Goal: Find specific page/section: Find specific page/section

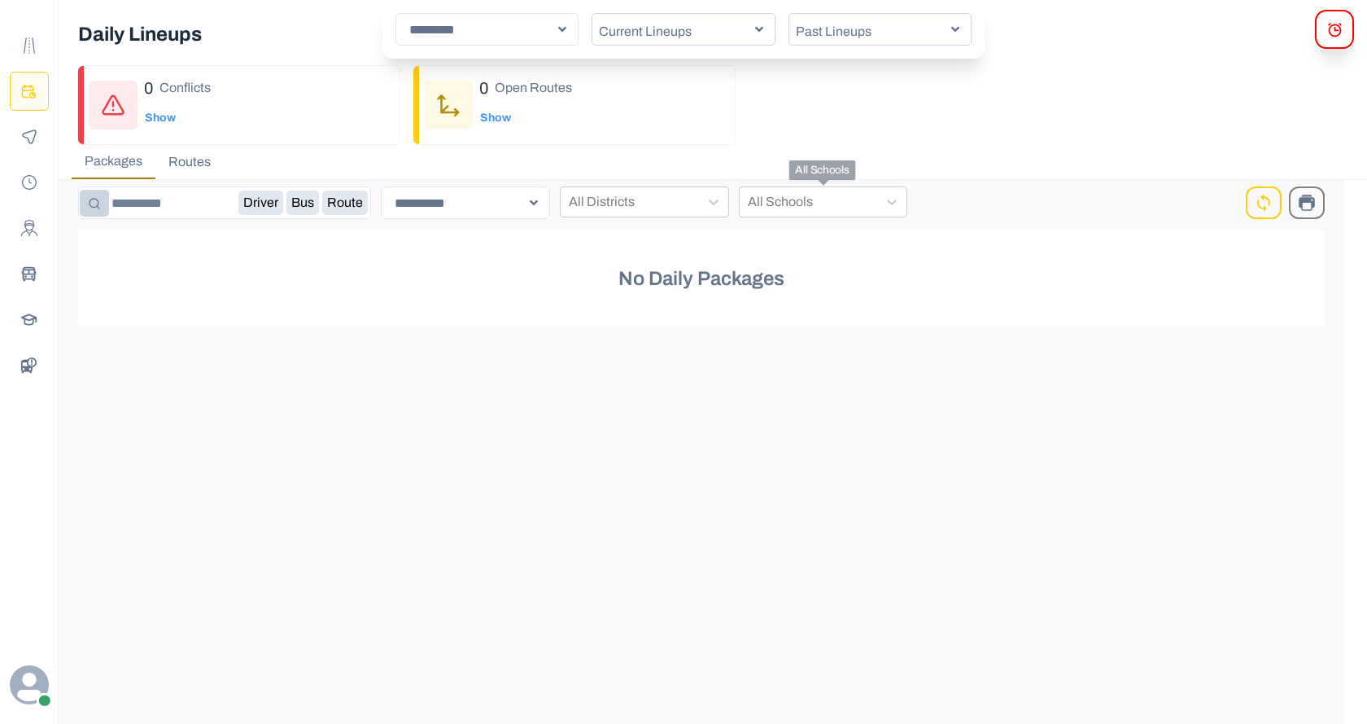
select select "*"
select select "****"
click at [41, 48] on button "Route Templates" at bounding box center [29, 45] width 39 height 39
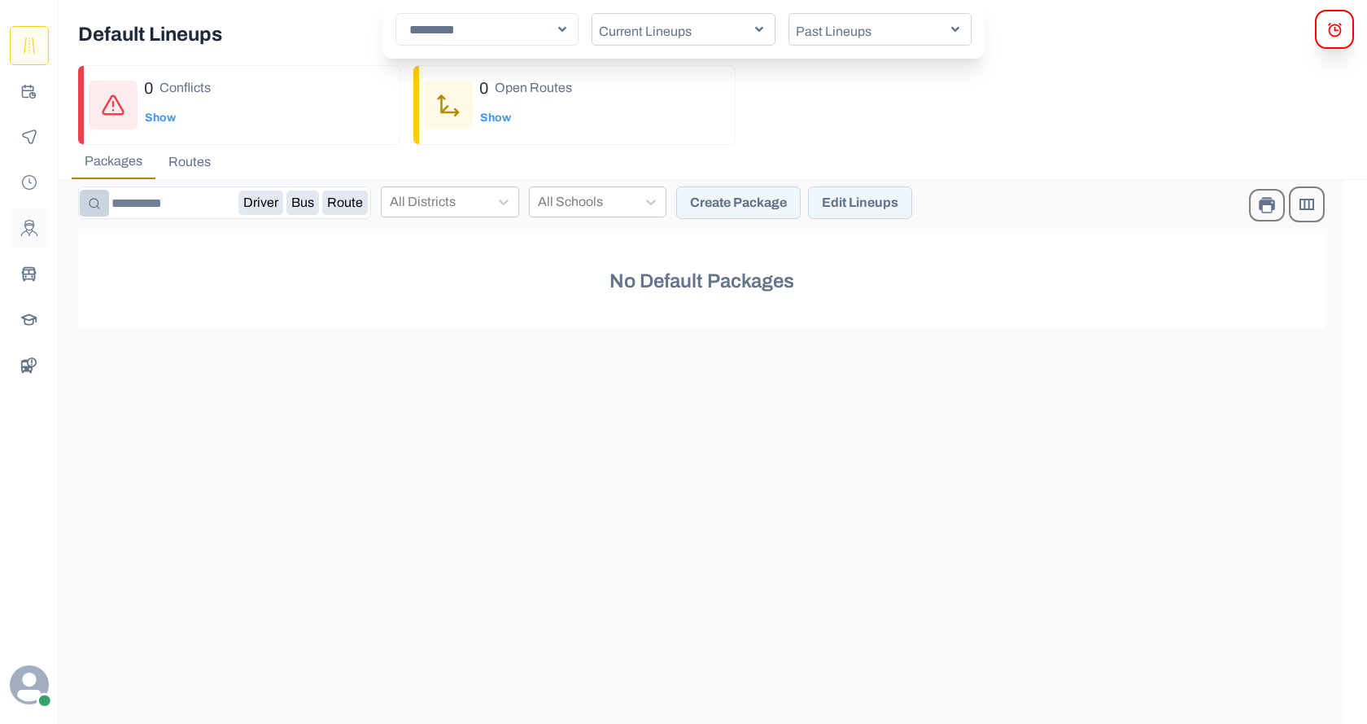
click at [32, 228] on icon "Drivers" at bounding box center [29, 228] width 18 height 18
